Goal: Navigation & Orientation: Understand site structure

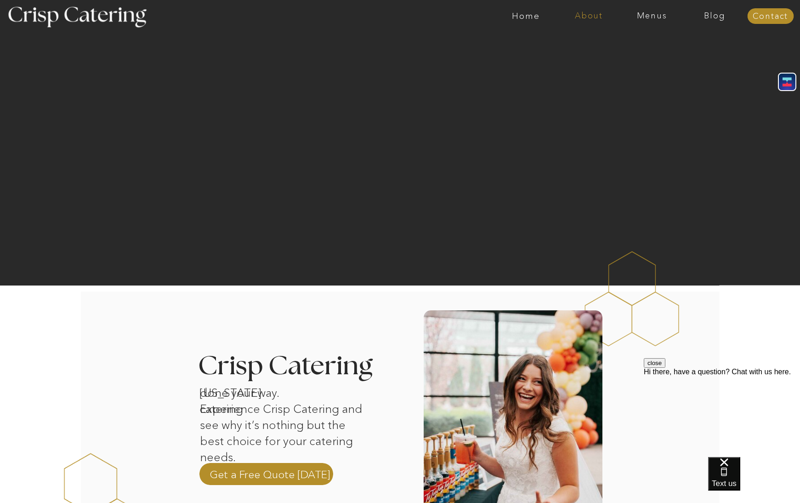
click at [599, 17] on nav "About" at bounding box center [589, 15] width 63 height 9
click at [601, 43] on nav "About Crisp" at bounding box center [591, 42] width 53 height 9
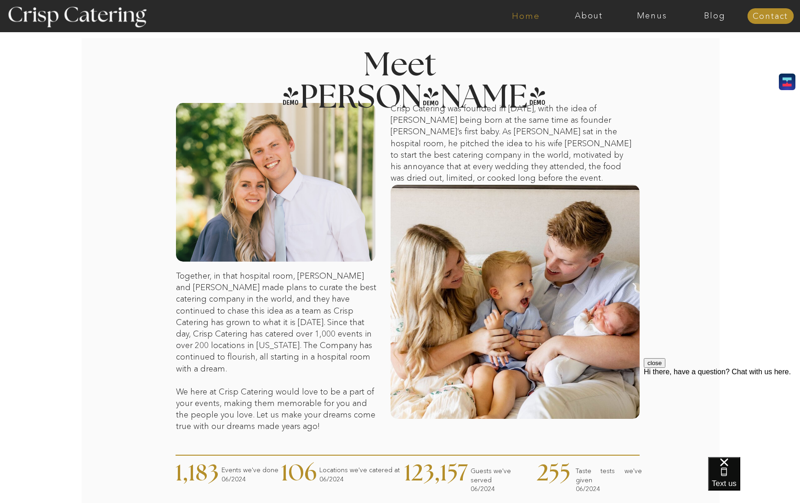
click at [517, 16] on nav "Home" at bounding box center [526, 15] width 63 height 9
